Goal: Task Accomplishment & Management: Manage account settings

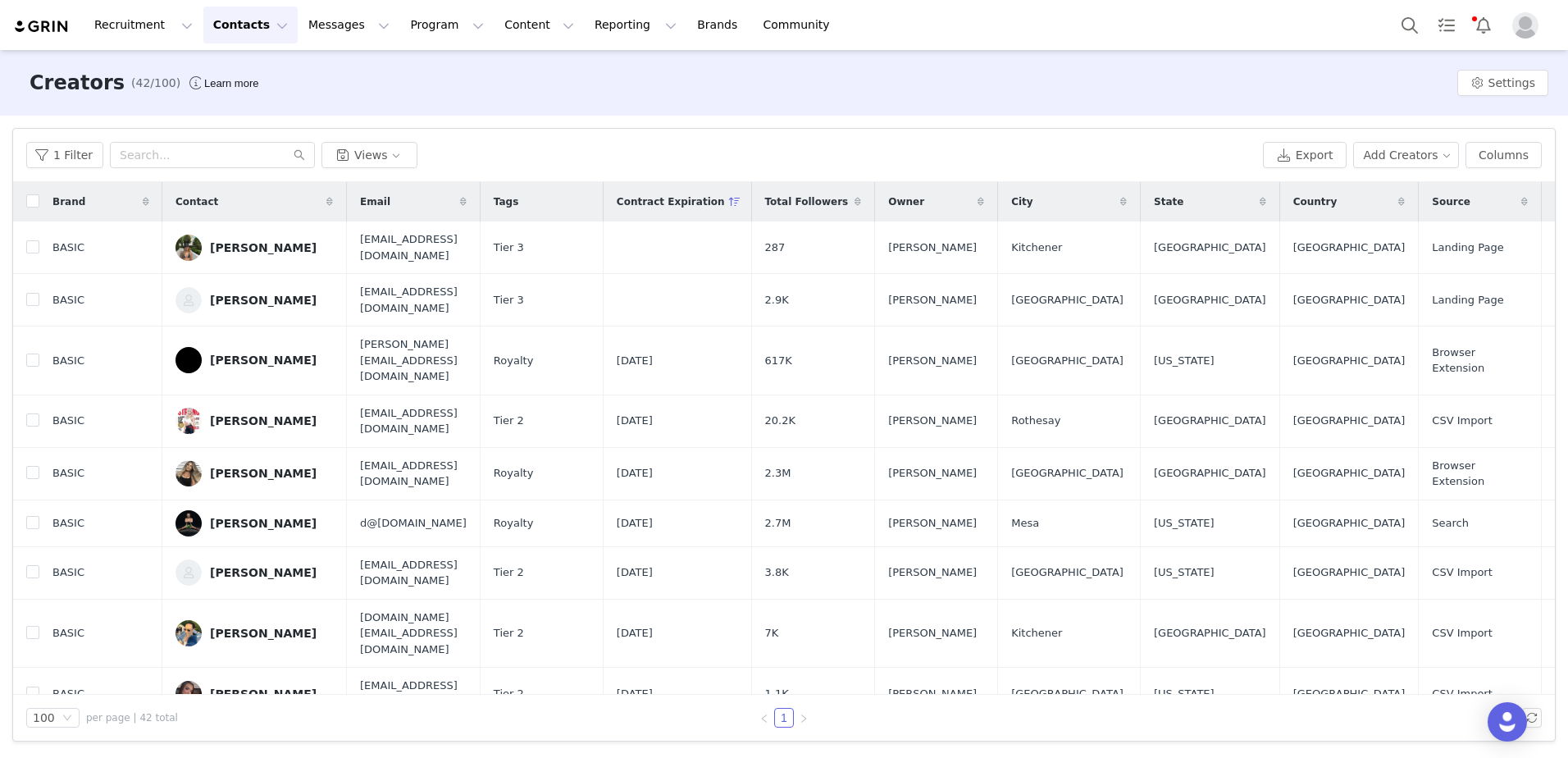
click at [255, 26] on button "Contacts Contacts" at bounding box center [250, 25] width 95 height 36
click at [249, 138] on p "Applicants" at bounding box center [230, 134] width 60 height 17
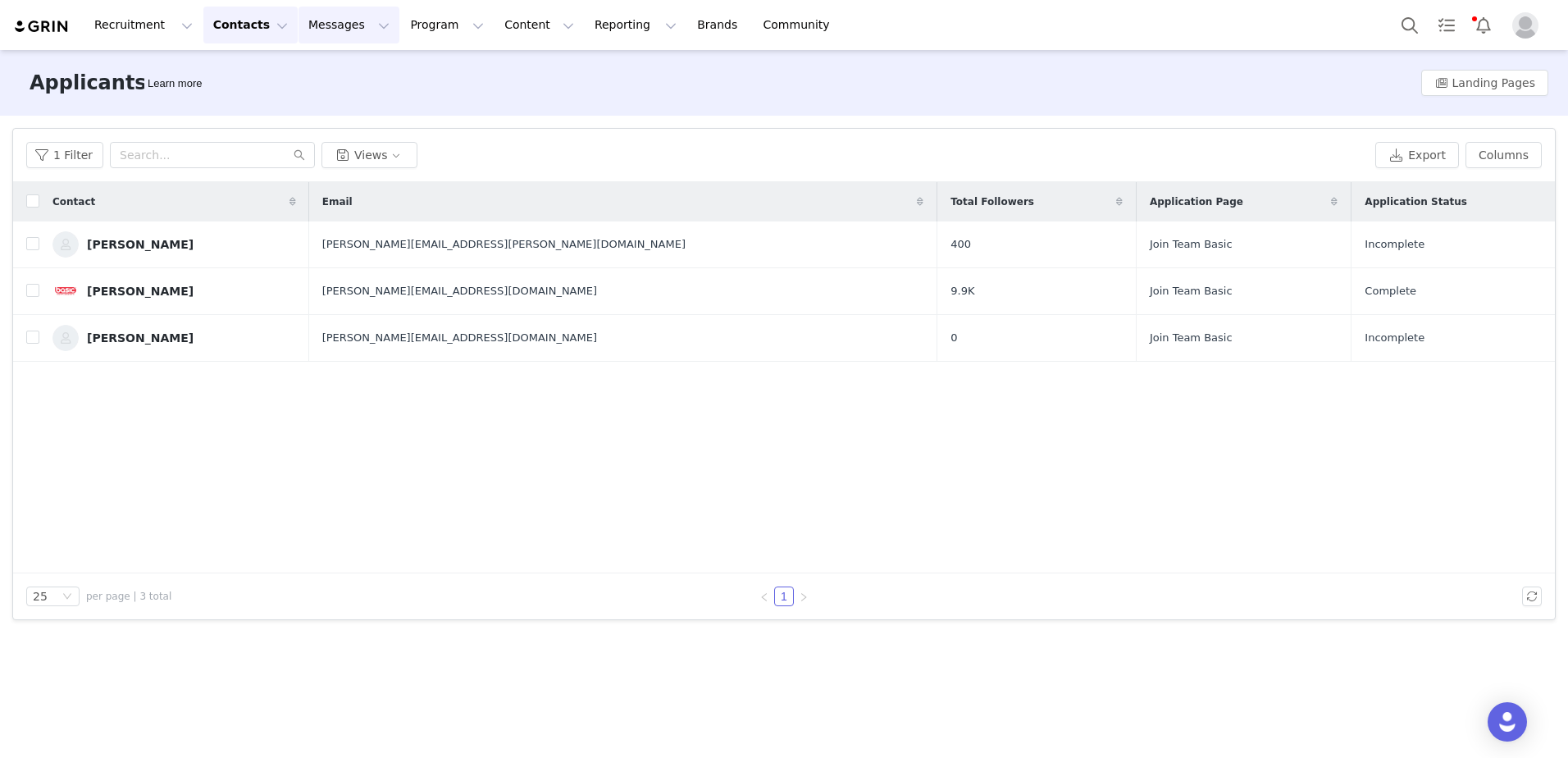
click at [299, 25] on button "Messages Messages" at bounding box center [349, 25] width 101 height 36
click at [234, 26] on button "Contacts Contacts" at bounding box center [250, 25] width 95 height 36
click at [234, 81] on link "Creators" at bounding box center [252, 72] width 129 height 30
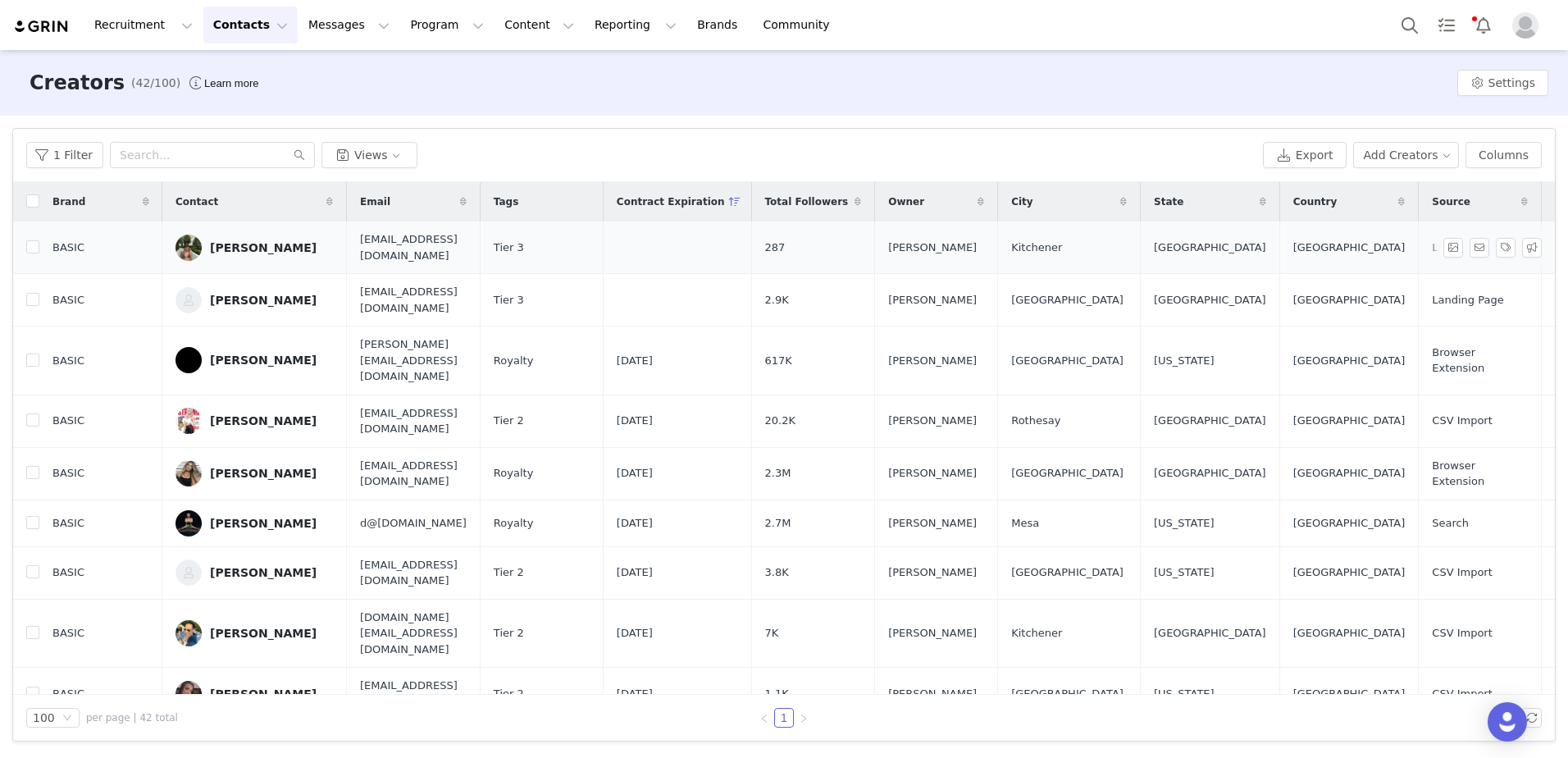
click at [266, 243] on div "[PERSON_NAME]" at bounding box center [263, 247] width 107 height 13
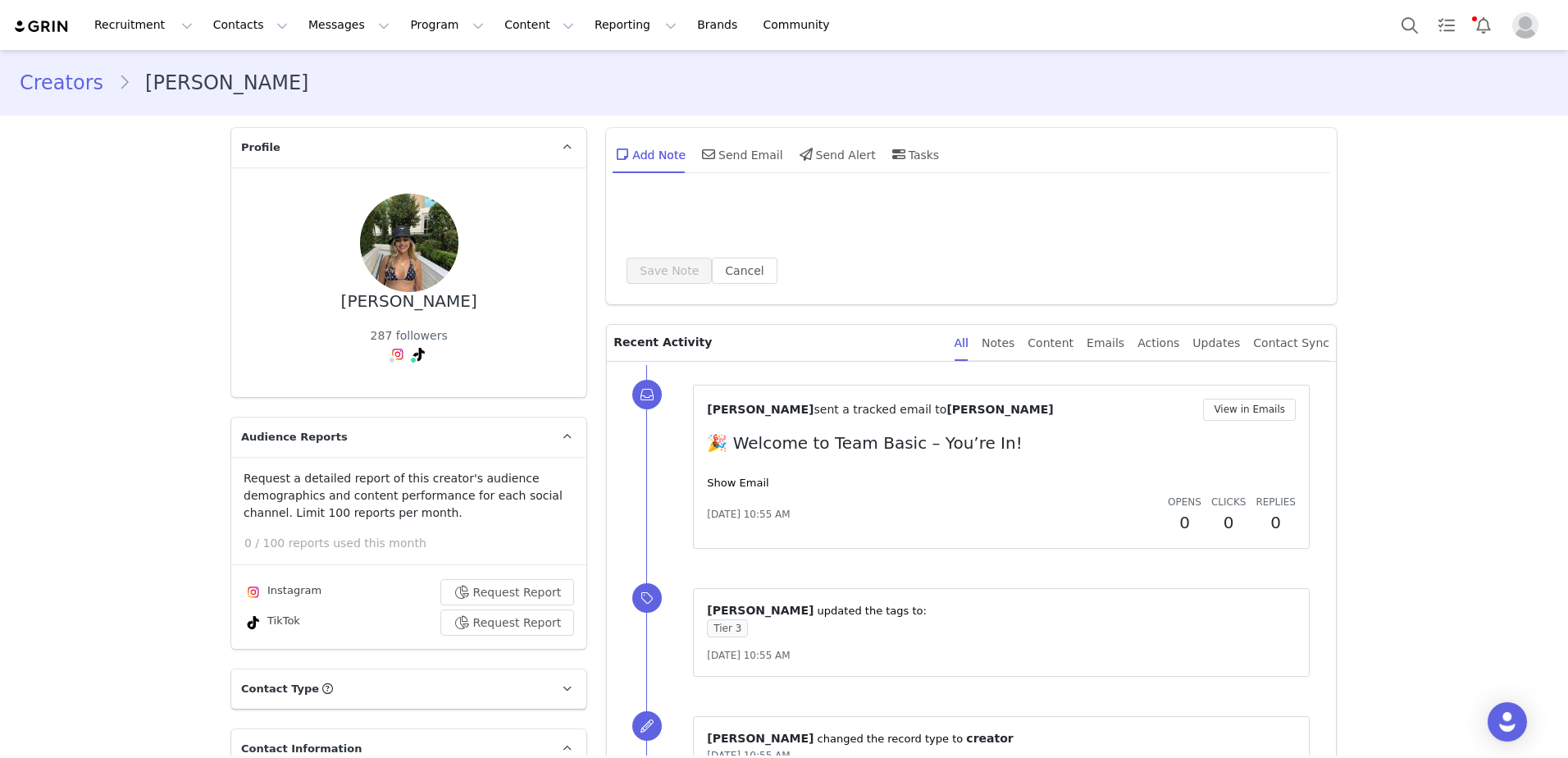
type input "+1 ([GEOGRAPHIC_DATA])"
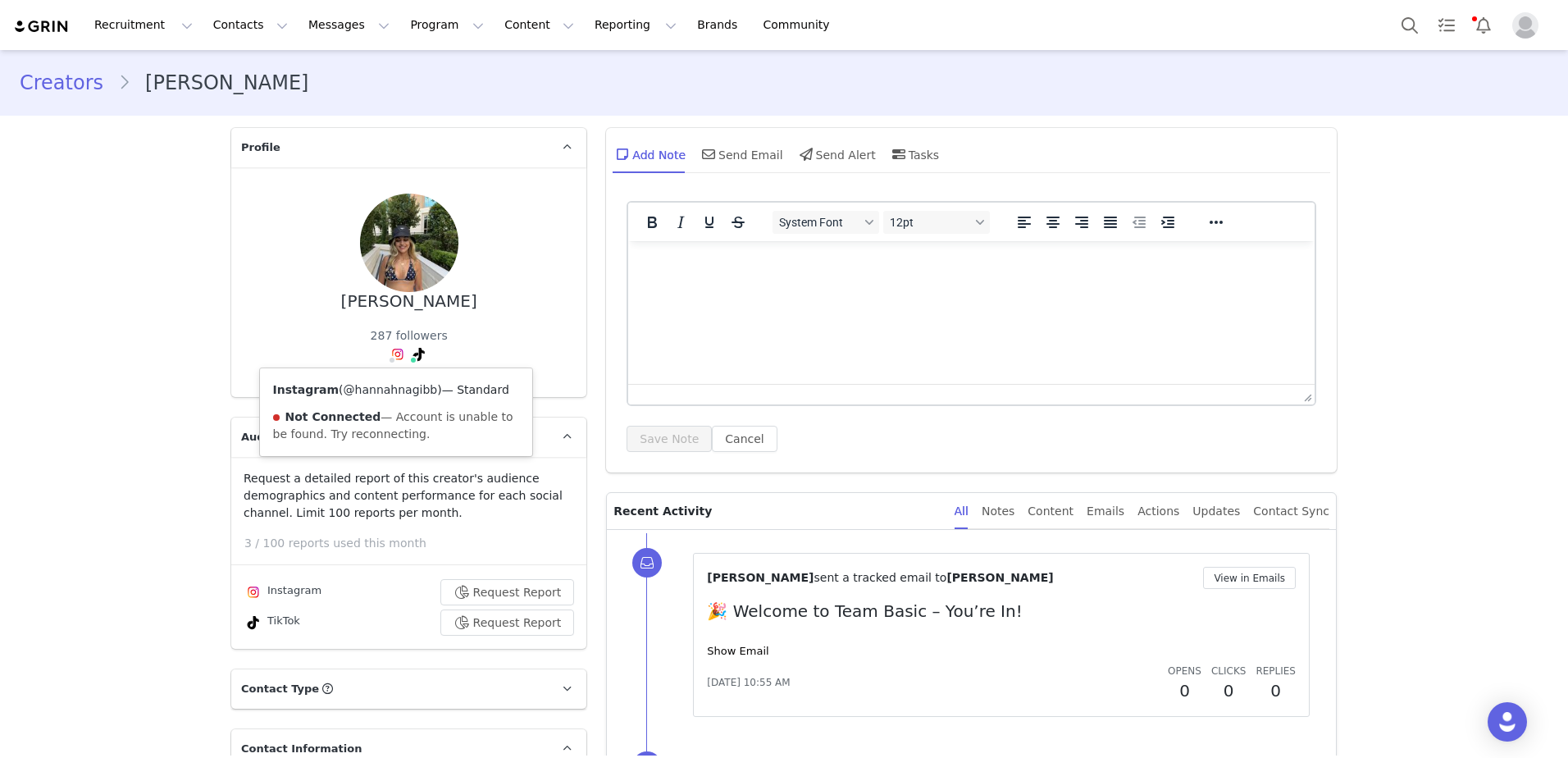
click at [380, 391] on link "@hannahnagibb" at bounding box center [391, 389] width 95 height 13
click at [63, 82] on link "Creators" at bounding box center [69, 82] width 98 height 30
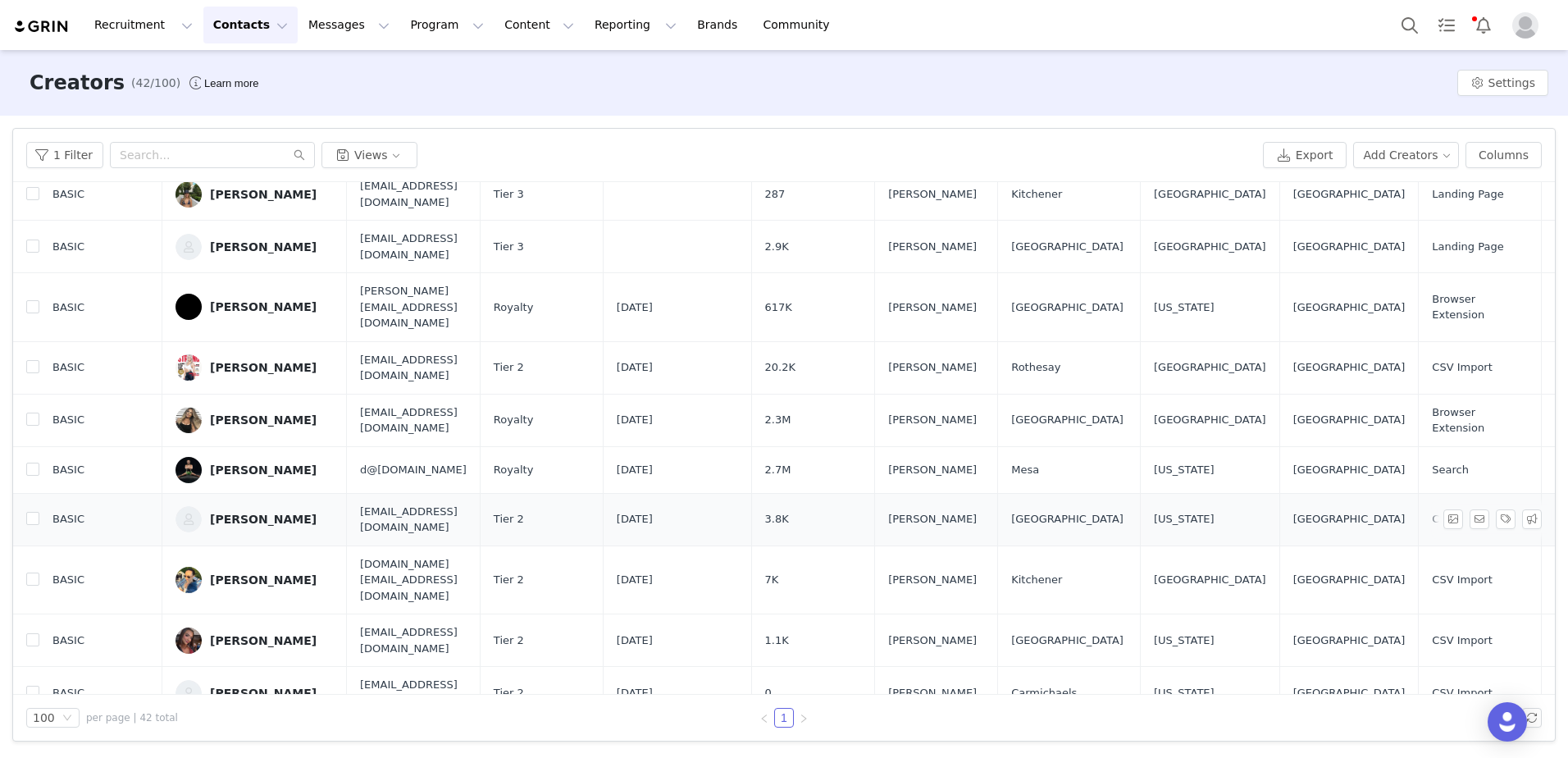
scroll to position [82, 0]
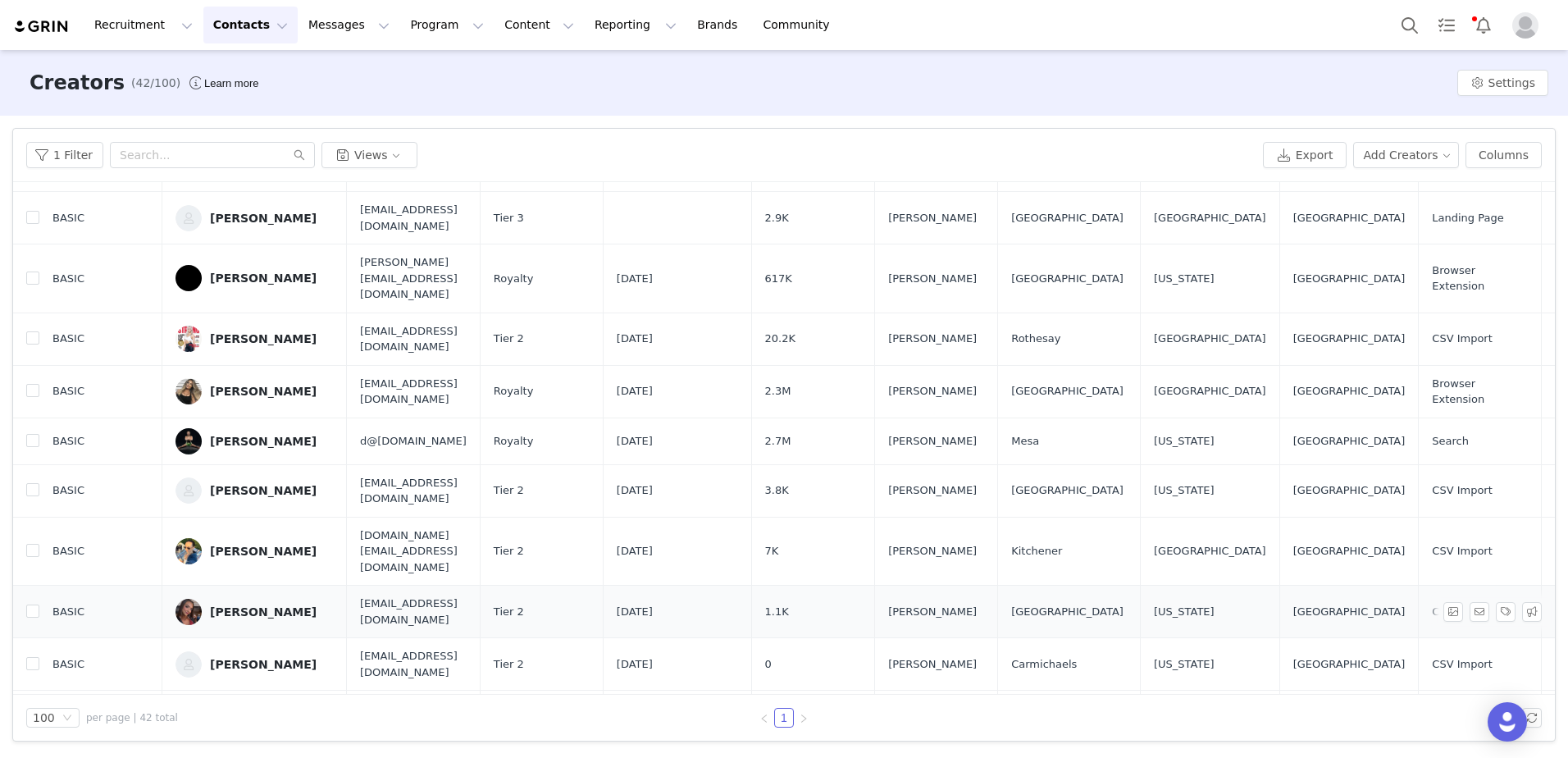
click at [280, 605] on div "[PERSON_NAME]" at bounding box center [263, 611] width 107 height 13
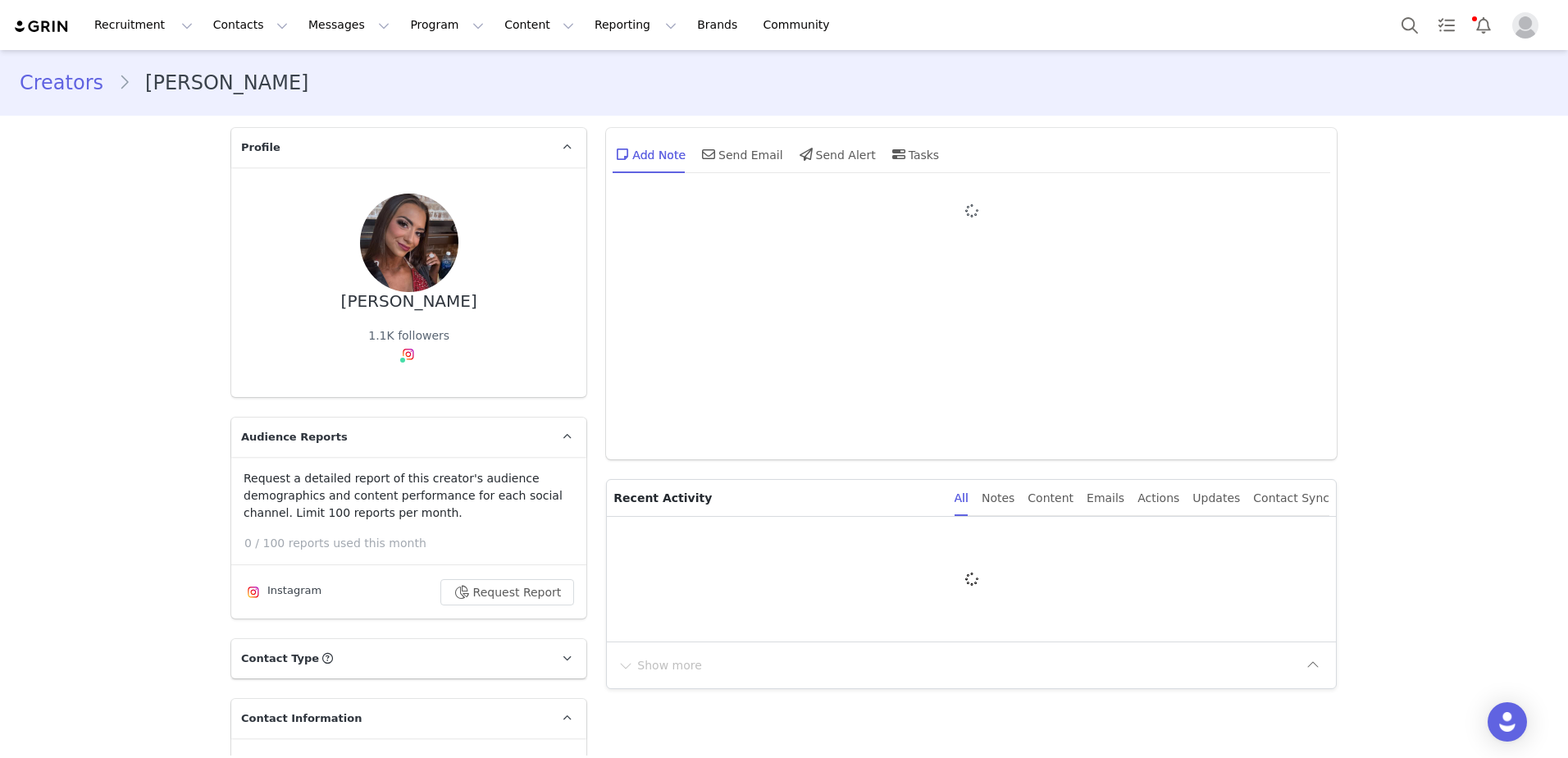
type input "+1 ([GEOGRAPHIC_DATA])"
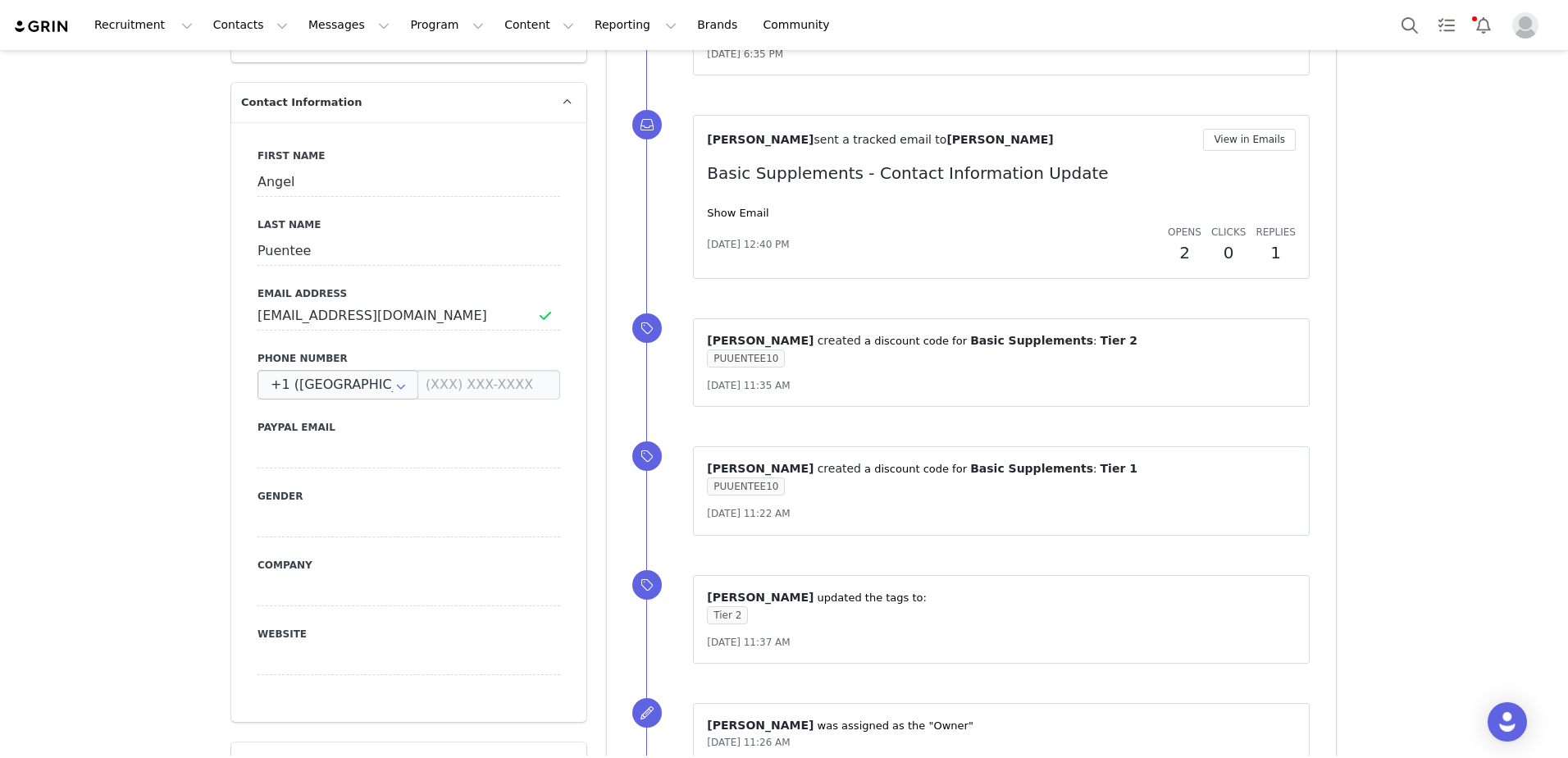
scroll to position [574, 0]
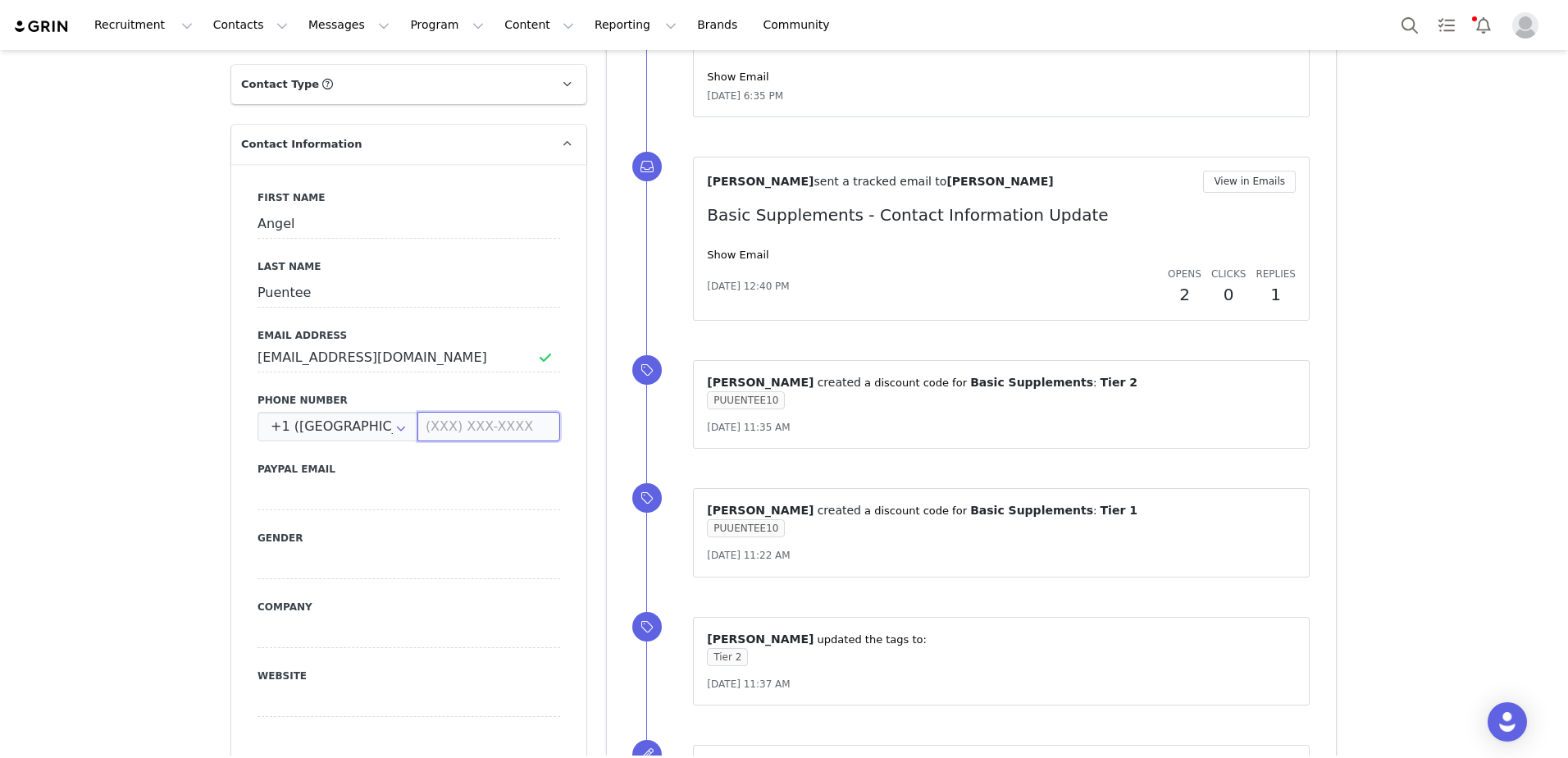
click at [432, 423] on input at bounding box center [489, 426] width 142 height 30
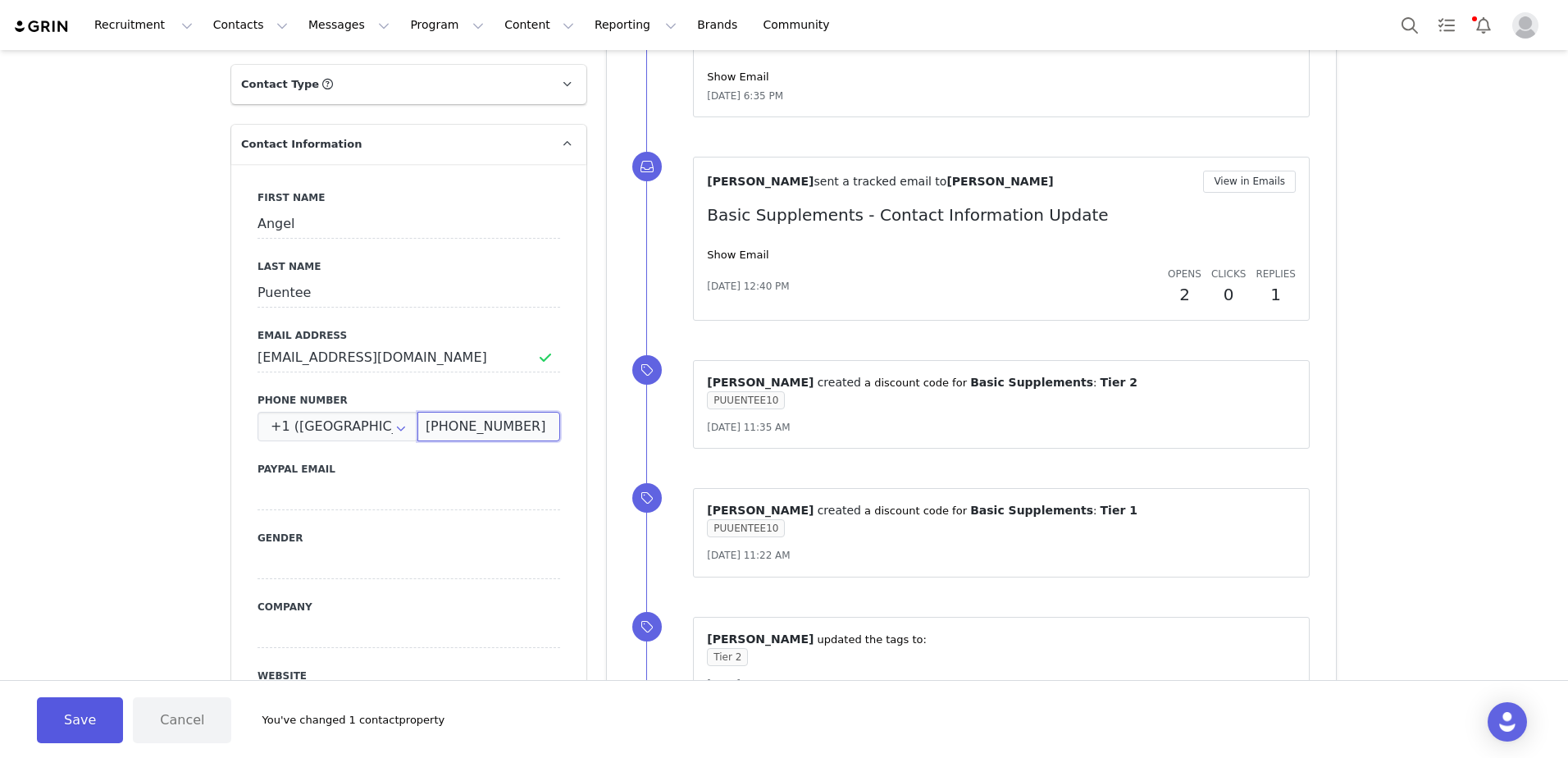
type input "[PHONE_NUMBER]"
click at [84, 716] on button "Save" at bounding box center [79, 720] width 86 height 46
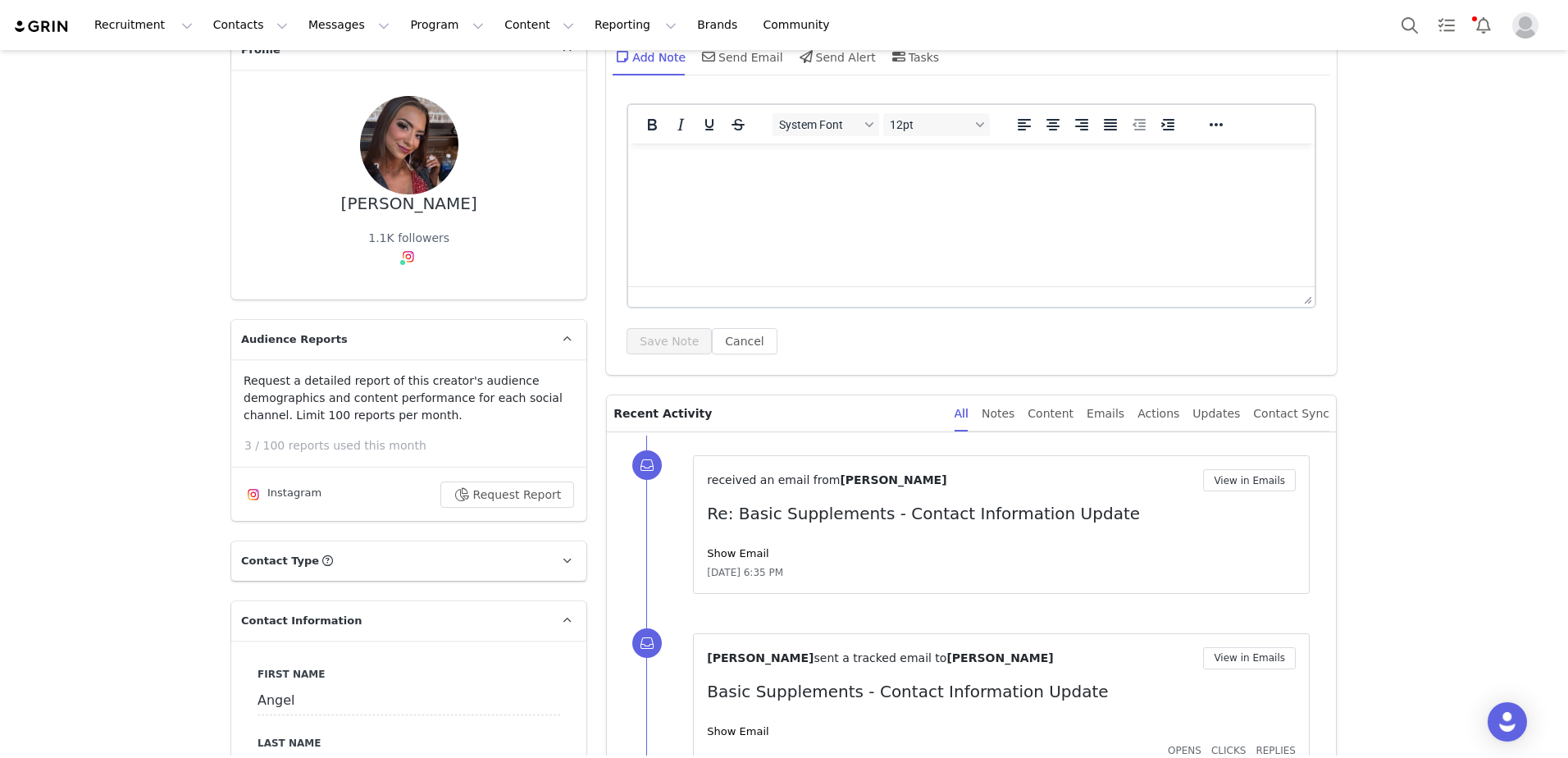
scroll to position [0, 0]
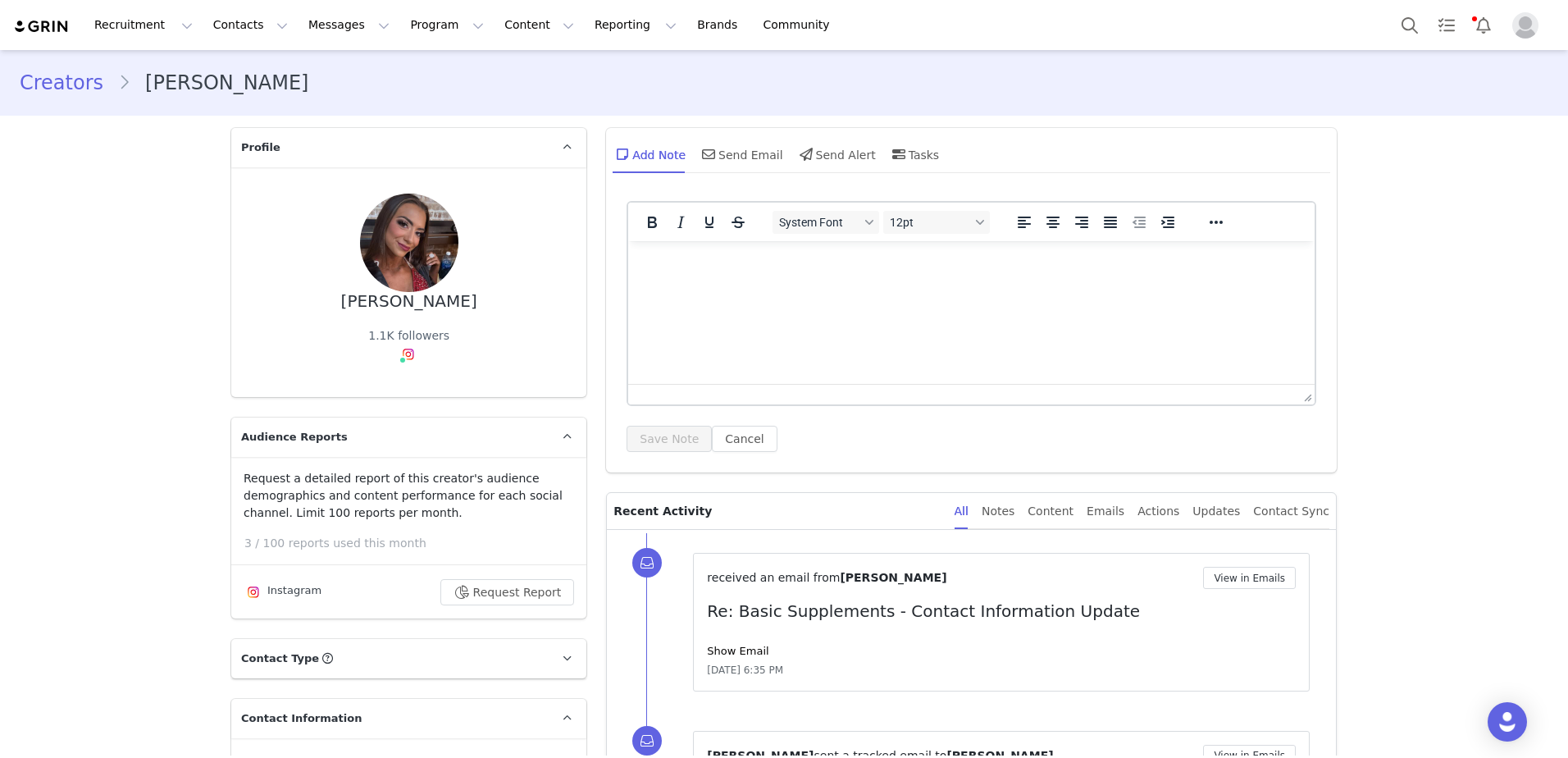
click at [57, 84] on link "Creators" at bounding box center [69, 82] width 98 height 30
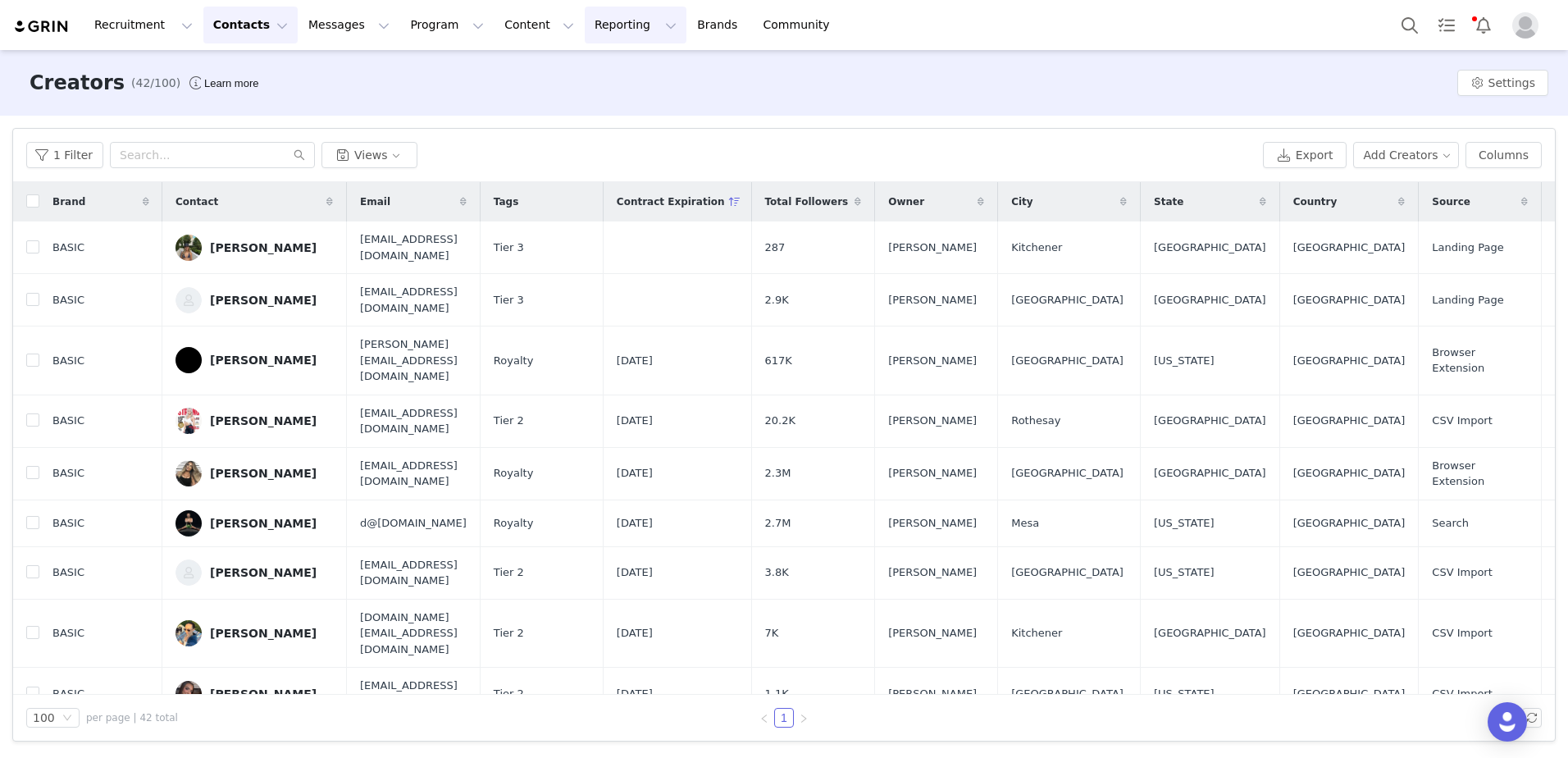
click at [591, 30] on button "Reporting Reporting" at bounding box center [635, 25] width 102 height 36
click at [587, 111] on link "Report Builder" at bounding box center [588, 102] width 129 height 30
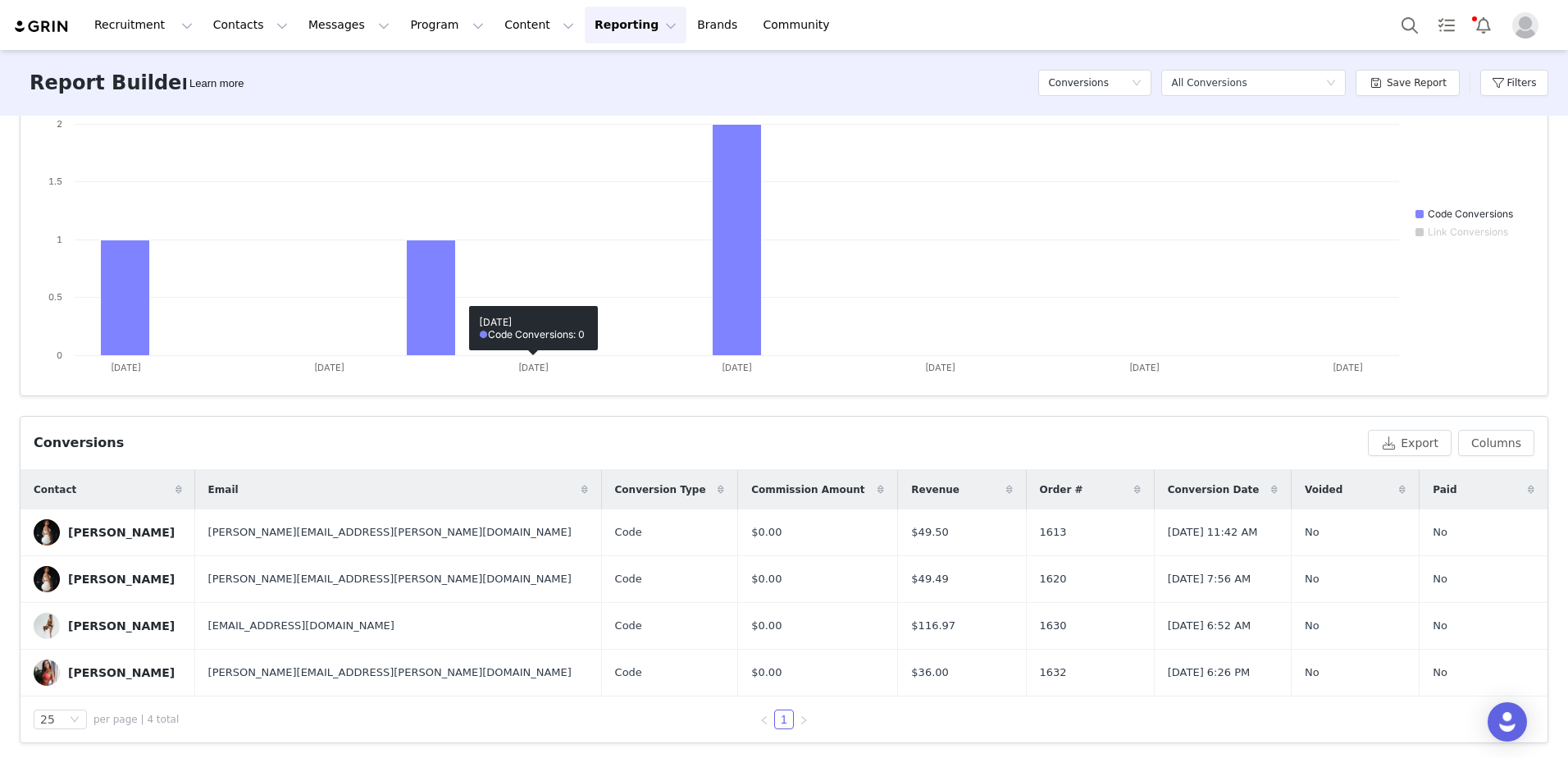
scroll to position [258, 0]
